Goal: Information Seeking & Learning: Learn about a topic

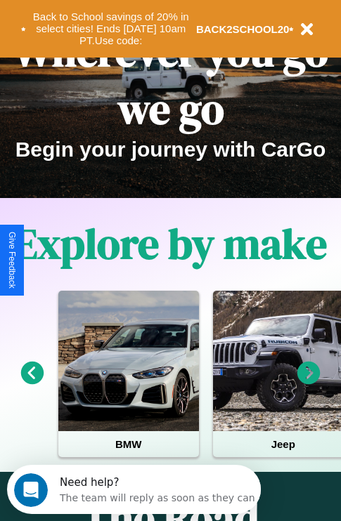
scroll to position [216, 0]
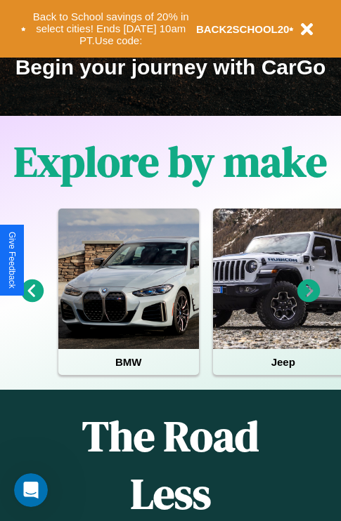
click at [32, 301] on icon at bounding box center [32, 291] width 23 height 23
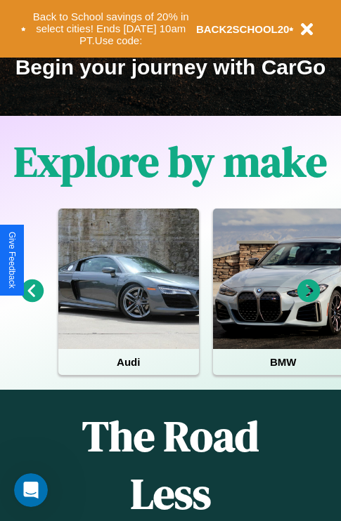
click at [309, 301] on icon at bounding box center [308, 291] width 23 height 23
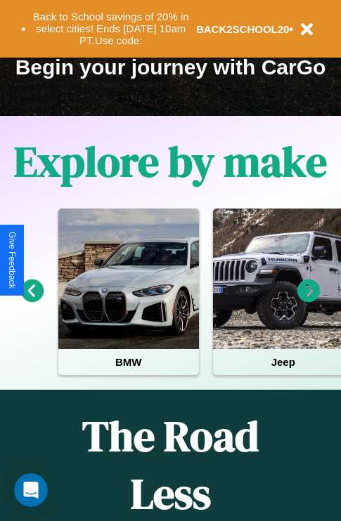
click at [309, 301] on icon at bounding box center [308, 291] width 23 height 23
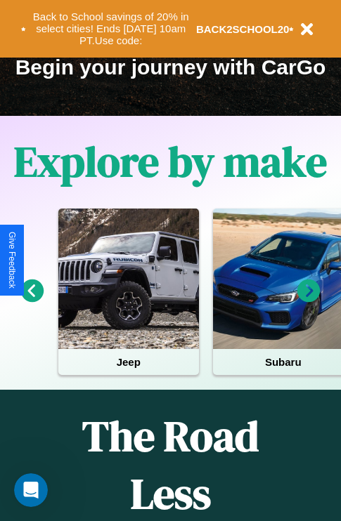
click at [32, 301] on icon at bounding box center [32, 291] width 23 height 23
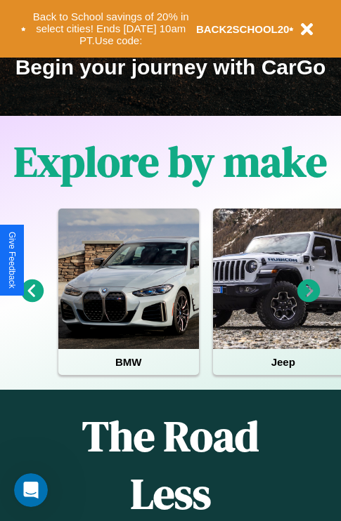
click at [32, 301] on icon at bounding box center [32, 291] width 23 height 23
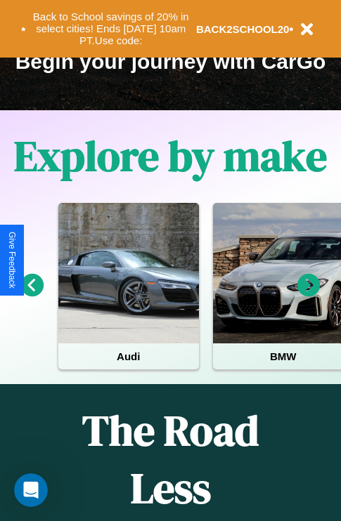
scroll to position [574, 0]
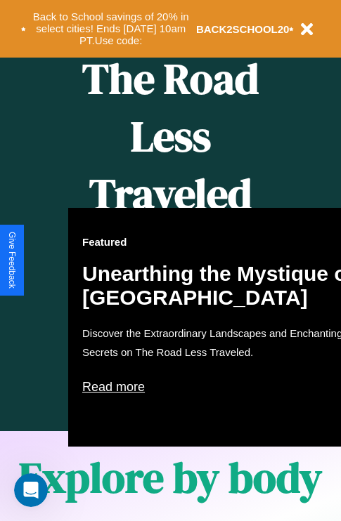
click at [170, 261] on div "Featured Unearthing the Mystique of [GEOGRAPHIC_DATA] Discover the Extraordinar…" at bounding box center [222, 327] width 309 height 239
